Goal: Task Accomplishment & Management: Manage account settings

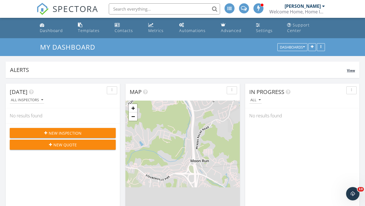
scroll to position [640, 374]
click at [60, 28] on div "Dashboard" at bounding box center [51, 30] width 23 height 5
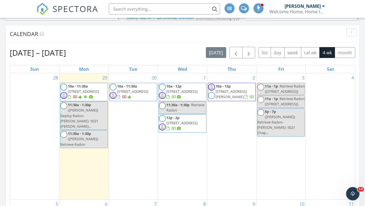
scroll to position [228, 0]
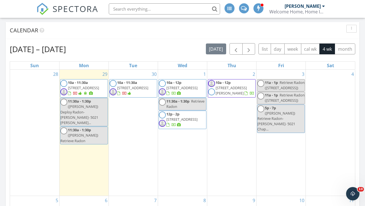
click at [82, 104] on span "([PERSON_NAME]) Deploy Radon- [PERSON_NAME]- 5021 [PERSON_NAME]..." at bounding box center [79, 114] width 38 height 21
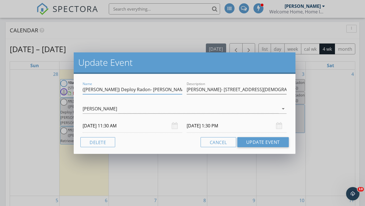
click at [96, 89] on input "([PERSON_NAME]) Deploy Radon- [PERSON_NAME]- [STREET_ADDRESS]" at bounding box center [133, 89] width 100 height 9
type input "([PERSON_NAME]) Deploy Radon- [PERSON_NAME]- [STREET_ADDRESS]"
click at [109, 108] on div "[PERSON_NAME]" at bounding box center [100, 108] width 34 height 5
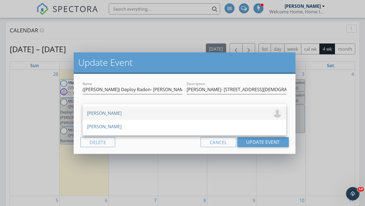
click at [104, 112] on div "[PERSON_NAME]" at bounding box center [104, 113] width 34 height 9
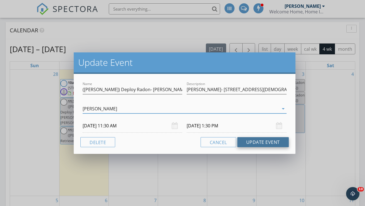
click at [267, 141] on button "Update Event" at bounding box center [262, 142] width 51 height 10
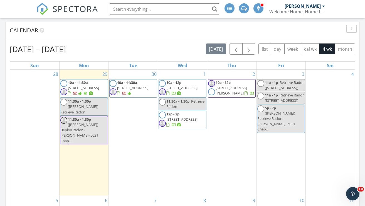
scroll to position [284, 0]
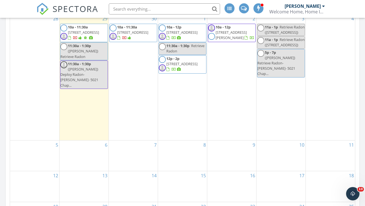
click at [85, 46] on span "11:30a - 1:30p" at bounding box center [79, 45] width 23 height 5
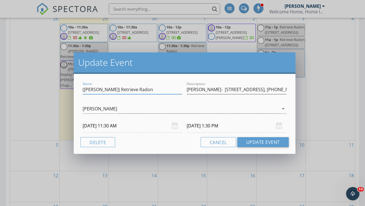
click at [96, 89] on input "([PERSON_NAME]) Retrieve Radon" at bounding box center [133, 89] width 100 height 9
type input "([PERSON_NAME]) Retrieve Radon"
click at [107, 108] on div "[PERSON_NAME]" at bounding box center [100, 108] width 34 height 5
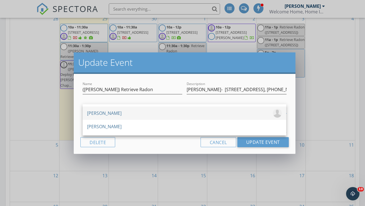
click at [103, 113] on div "[PERSON_NAME]" at bounding box center [104, 113] width 34 height 9
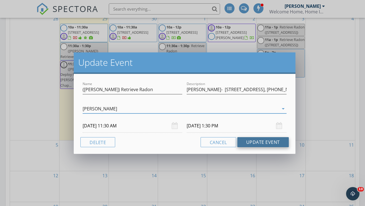
click at [265, 141] on button "Update Event" at bounding box center [262, 142] width 51 height 10
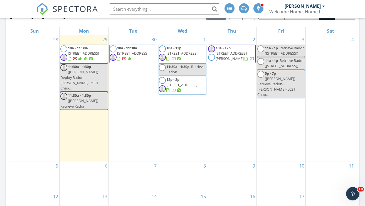
scroll to position [245, 0]
